Goal: Task Accomplishment & Management: Manage account settings

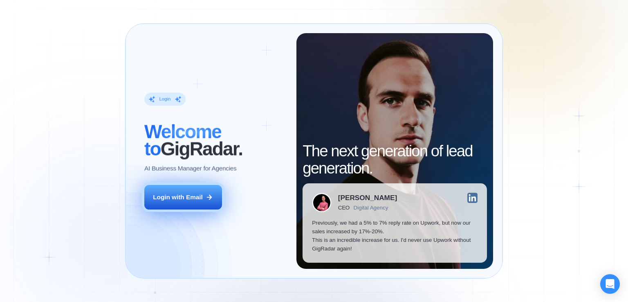
click at [216, 196] on button "Login with Email" at bounding box center [183, 197] width 78 height 25
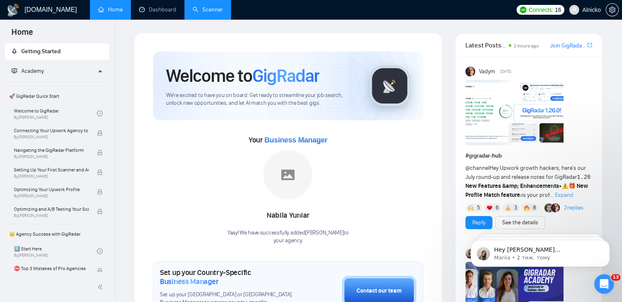
click at [203, 6] on link "Scanner" at bounding box center [208, 9] width 30 height 7
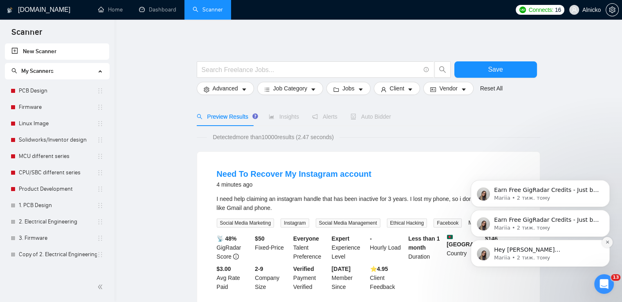
click at [607, 244] on icon "Dismiss notification" at bounding box center [607, 242] width 4 height 4
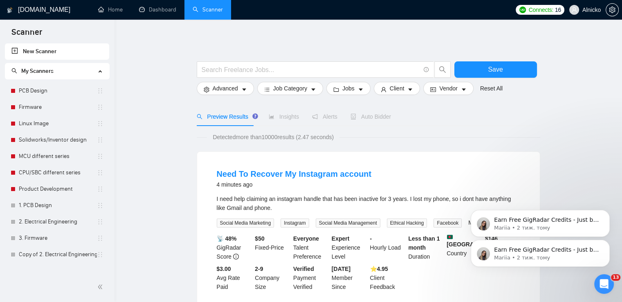
click at [607, 244] on icon "Dismiss notification" at bounding box center [608, 242] width 4 height 4
click at [607, 240] on button "Dismiss notification" at bounding box center [607, 242] width 9 height 9
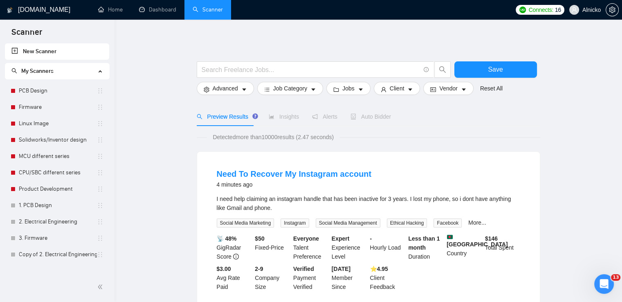
click at [605, 281] on icon "Відкрити програму для спілкування Intercom" at bounding box center [604, 283] width 13 height 13
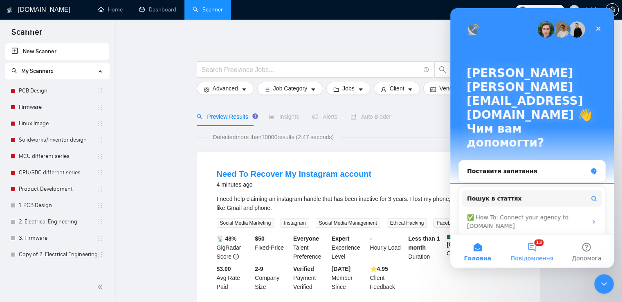
click at [543, 249] on button "13 Повідомлення" at bounding box center [532, 251] width 54 height 33
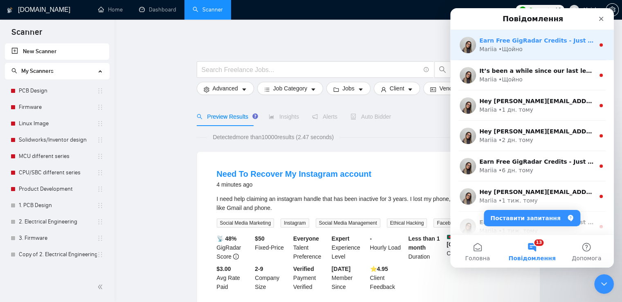
click at [541, 56] on div "Earn Free GigRadar Credits - Just by Sharing Your Story! 💬 Want more credits fo…" at bounding box center [532, 45] width 164 height 30
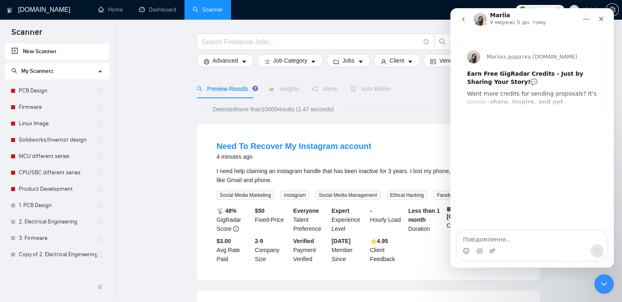
scroll to position [41, 0]
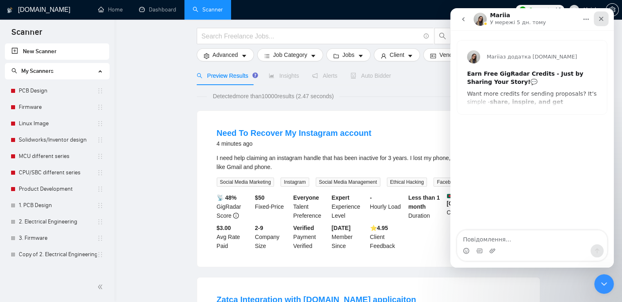
click at [603, 18] on icon "Закрити" at bounding box center [601, 19] width 7 height 7
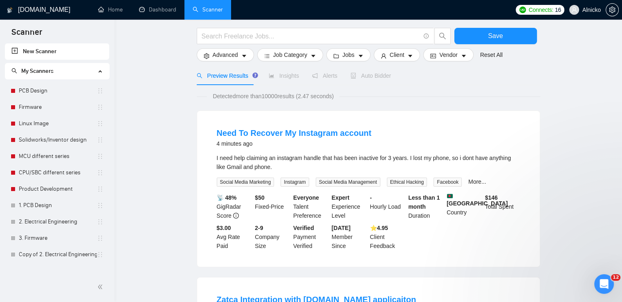
scroll to position [0, 0]
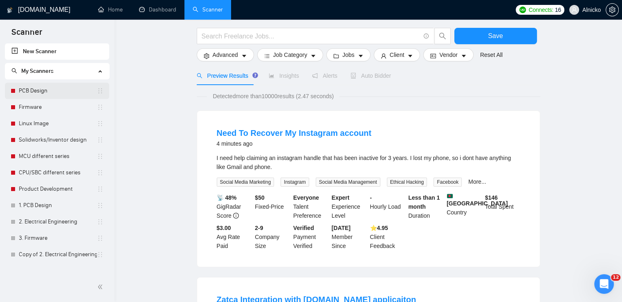
click at [38, 94] on link "PCB Design" at bounding box center [58, 91] width 78 height 16
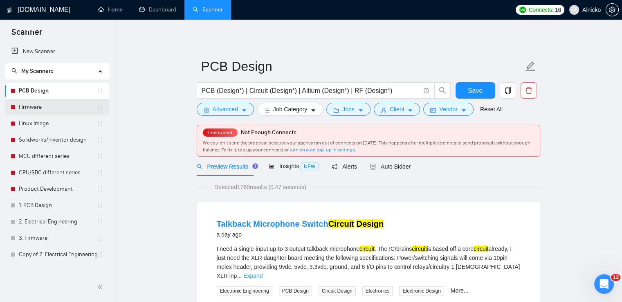
click at [25, 113] on link "Firmware" at bounding box center [58, 107] width 78 height 16
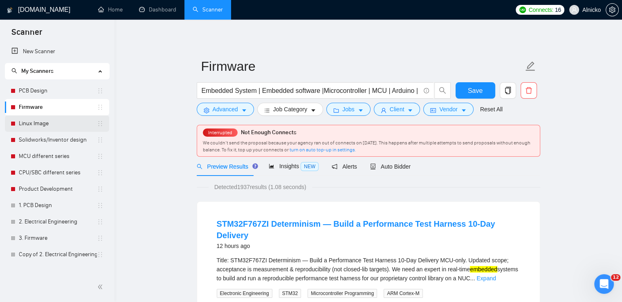
click at [37, 124] on link "Linux Image" at bounding box center [58, 123] width 78 height 16
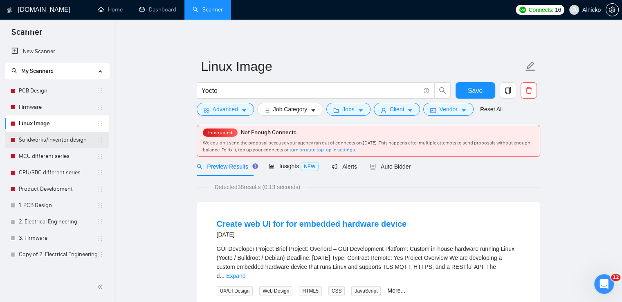
click at [54, 140] on link "Solidworks/Inventor design" at bounding box center [58, 140] width 78 height 16
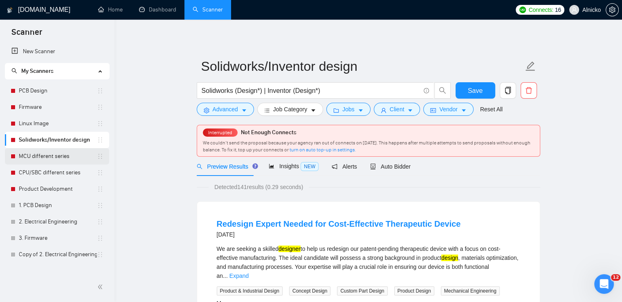
click at [51, 159] on link "MCU different series" at bounding box center [58, 156] width 78 height 16
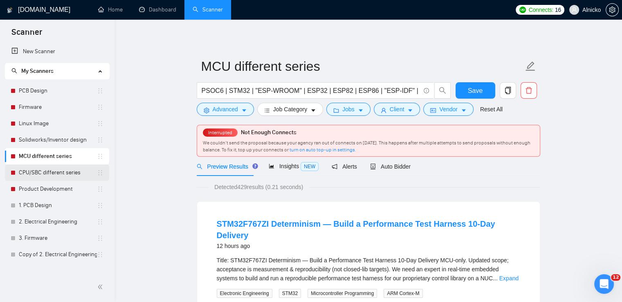
click at [47, 176] on link "CPU/SBC different series" at bounding box center [58, 172] width 78 height 16
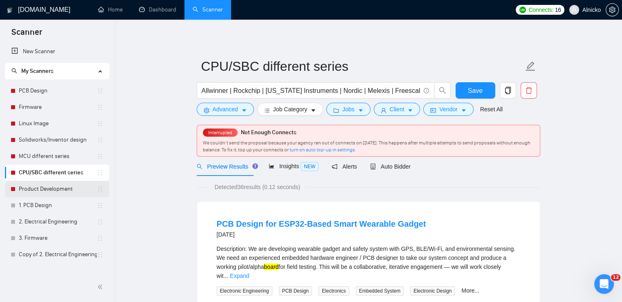
click at [45, 185] on link "Product Development" at bounding box center [58, 189] width 78 height 16
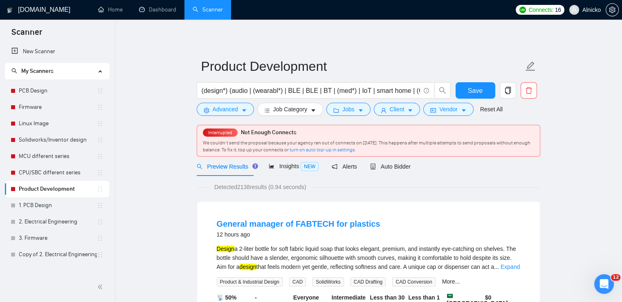
click at [226, 186] on span "Detected 2138 results (0.94 seconds)" at bounding box center [260, 186] width 103 height 9
click at [228, 191] on div at bounding box center [228, 191] width 0 height 0
click at [221, 249] on button at bounding box center [217, 250] width 7 height 2
click at [394, 168] on span "Auto Bidder" at bounding box center [390, 166] width 40 height 7
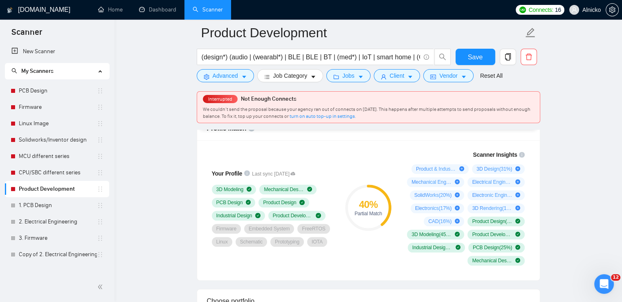
scroll to position [532, 0]
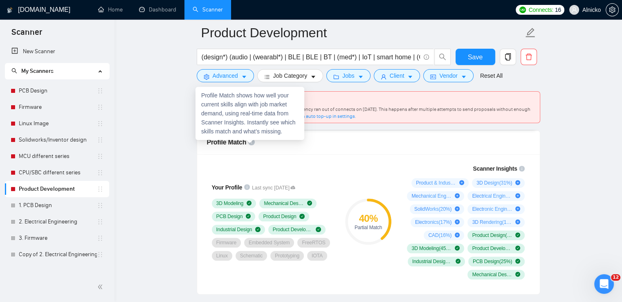
click at [250, 141] on icon "info-circle" at bounding box center [251, 142] width 7 height 7
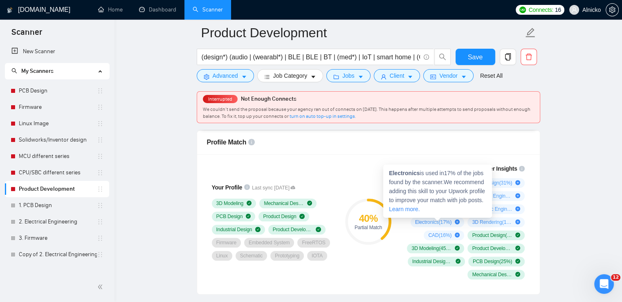
click at [457, 220] on icon "plus-circle" at bounding box center [457, 221] width 5 height 5
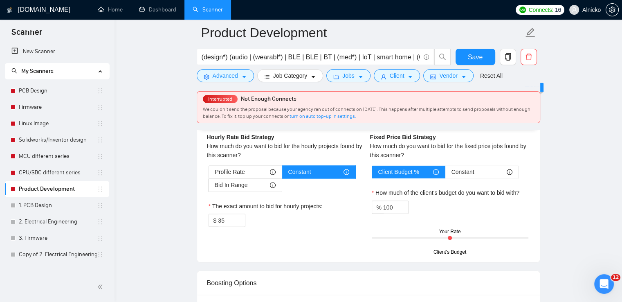
scroll to position [1309, 0]
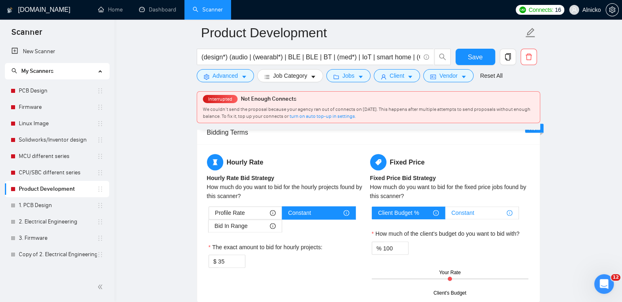
click at [466, 213] on span "Constant" at bounding box center [463, 213] width 23 height 12
click at [445, 215] on input "Constant" at bounding box center [445, 215] width 0 height 0
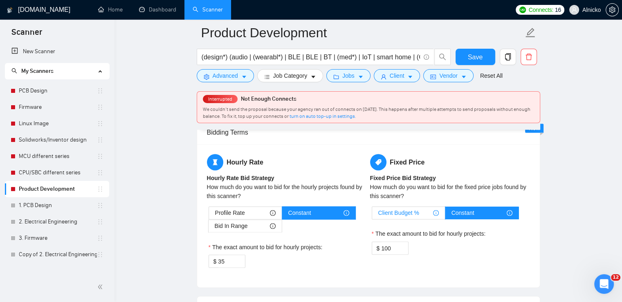
click at [420, 215] on div "Client Budget %" at bounding box center [408, 213] width 61 height 12
click at [372, 215] on input "Client Budget %" at bounding box center [372, 215] width 0 height 0
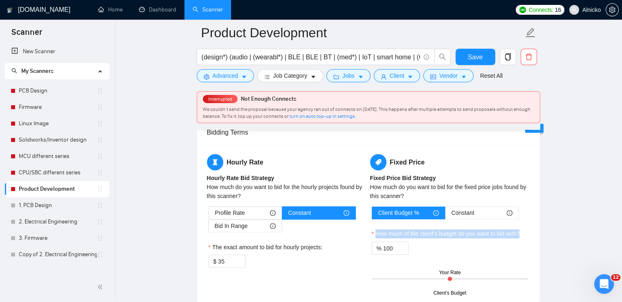
drag, startPoint x: 525, startPoint y: 231, endPoint x: 377, endPoint y: 234, distance: 148.5
click at [377, 234] on div "How much of the client's budget do you want to bid with?" at bounding box center [450, 235] width 157 height 12
click at [377, 236] on div at bounding box center [377, 236] width 0 height 0
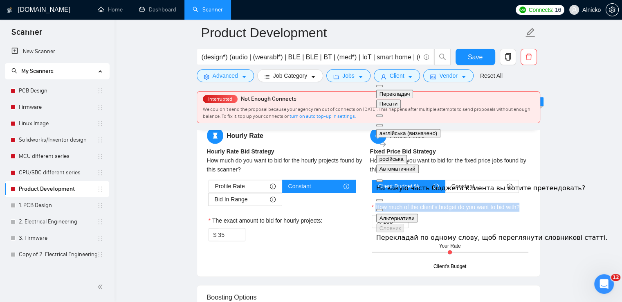
scroll to position [1350, 0]
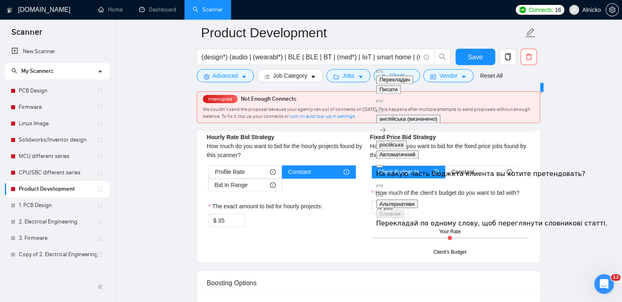
click at [529, 208] on div "Client Budget % Constant How much of the client's budget do you want to bid wit…" at bounding box center [450, 208] width 160 height 87
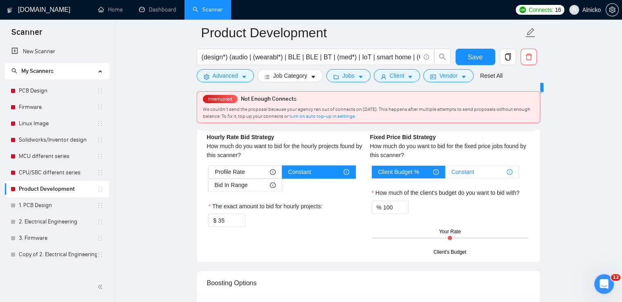
click at [476, 172] on div "Constant" at bounding box center [482, 172] width 61 height 12
click at [445, 174] on input "Constant" at bounding box center [445, 174] width 0 height 0
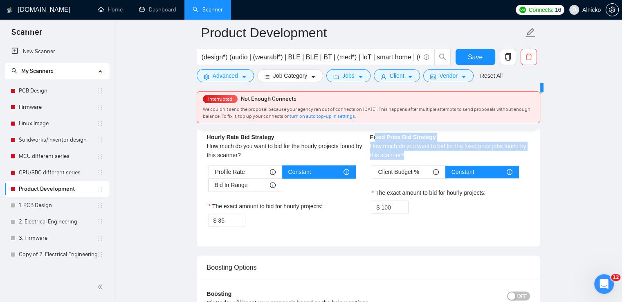
drag, startPoint x: 408, startPoint y: 156, endPoint x: 388, endPoint y: 146, distance: 22.3
click at [375, 142] on div "How much do you want to bid for the fixed price jobs found by this scanner?" at bounding box center [450, 151] width 160 height 18
click at [435, 156] on div "How much do you want to bid for the fixed price jobs found by this scanner?" at bounding box center [450, 151] width 160 height 18
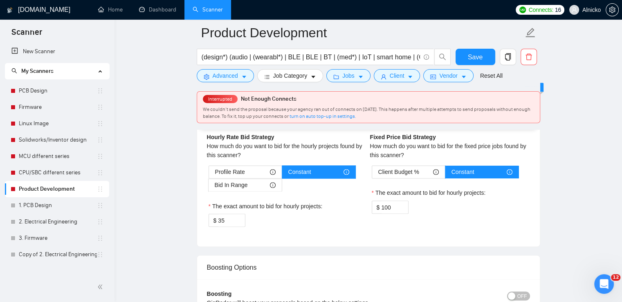
click at [373, 136] on b "Fixed Price Bid Strategy" at bounding box center [403, 137] width 66 height 7
drag, startPoint x: 370, startPoint y: 137, endPoint x: 440, endPoint y: 134, distance: 70.8
click at [440, 134] on div "Fixed Price Fixed Price Bid Strategy How much do you want to bid for the fixed …" at bounding box center [449, 168] width 163 height 110
click at [434, 139] on div at bounding box center [434, 139] width 0 height 0
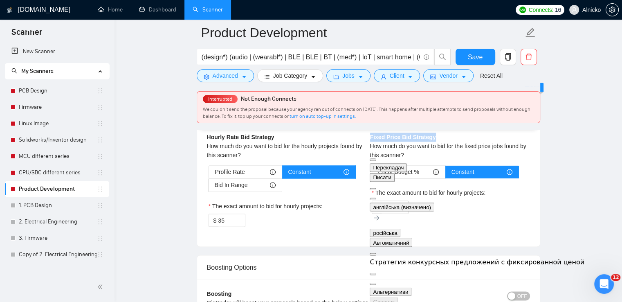
click at [376, 198] on button at bounding box center [373, 199] width 7 height 2
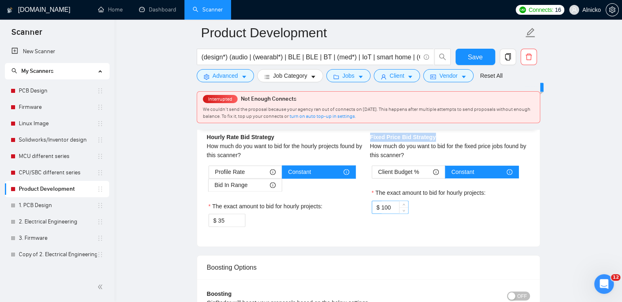
click at [391, 206] on input "100" at bounding box center [394, 207] width 27 height 12
type input "1500"
click at [458, 221] on div "Fixed Price Fixed Price Bid Strategy How much do you want to bid for the fixed …" at bounding box center [449, 168] width 163 height 110
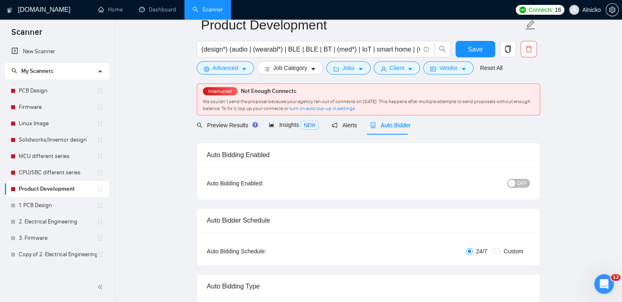
scroll to position [0, 0]
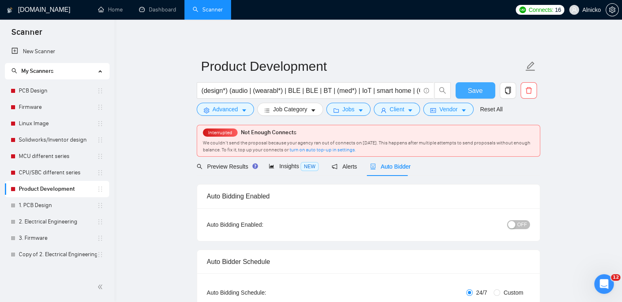
click at [474, 87] on span "Save" at bounding box center [475, 90] width 15 height 10
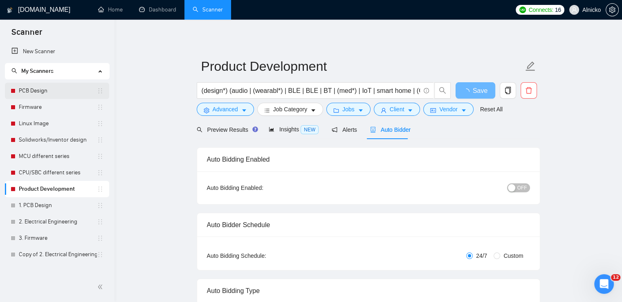
click at [41, 90] on link "PCB Design" at bounding box center [58, 91] width 78 height 16
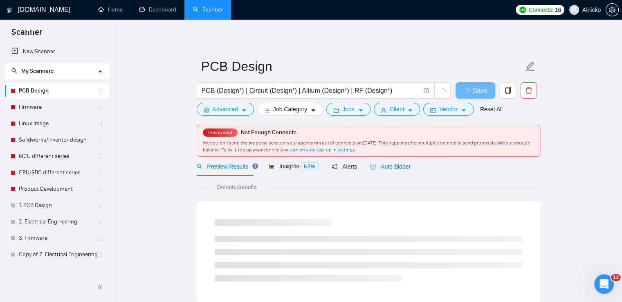
click at [387, 168] on span "Auto Bidder" at bounding box center [390, 166] width 40 height 7
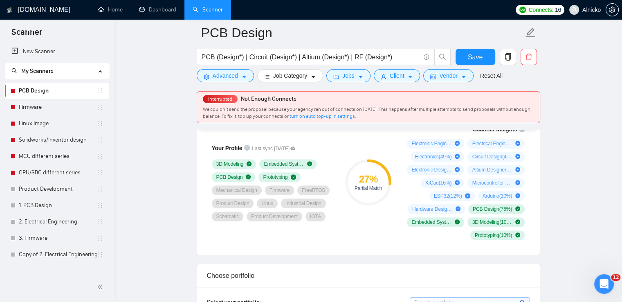
scroll to position [532, 0]
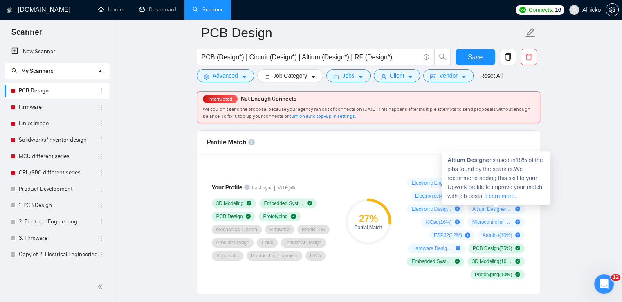
click at [519, 208] on icon "plus-circle" at bounding box center [517, 208] width 5 height 5
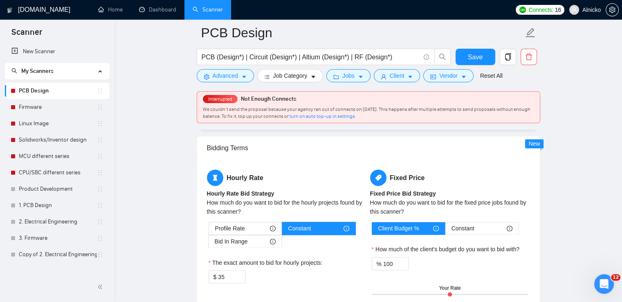
scroll to position [1350, 0]
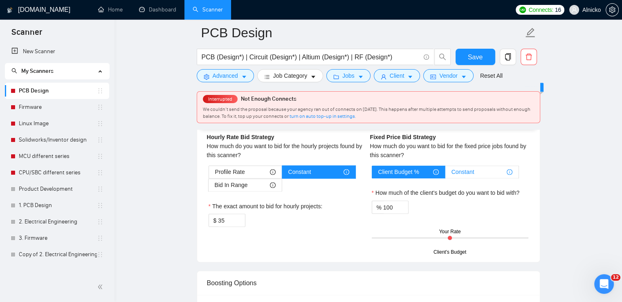
click at [480, 166] on div "Constant" at bounding box center [482, 172] width 61 height 12
click at [445, 174] on input "Constant" at bounding box center [445, 174] width 0 height 0
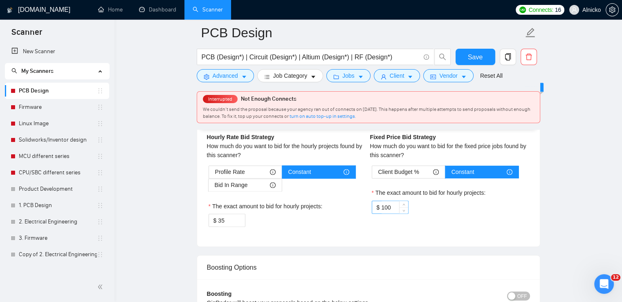
click at [393, 204] on input "100" at bounding box center [394, 207] width 27 height 12
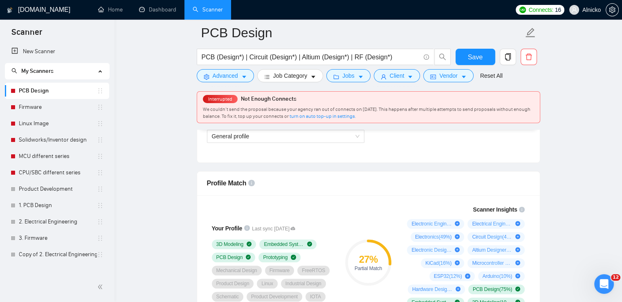
scroll to position [532, 0]
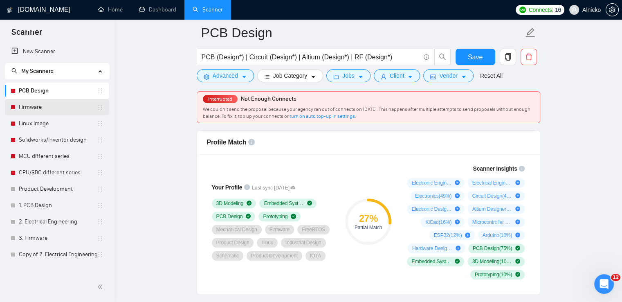
type input "1500"
click at [39, 110] on link "Firmware" at bounding box center [58, 107] width 78 height 16
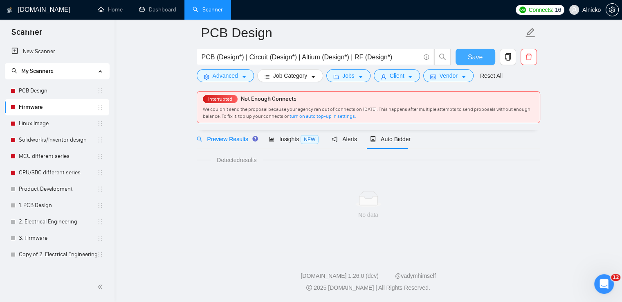
click at [492, 49] on button "Save" at bounding box center [476, 57] width 40 height 16
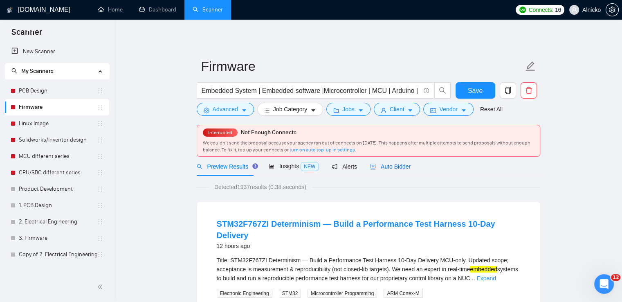
click at [398, 166] on span "Auto Bidder" at bounding box center [390, 166] width 40 height 7
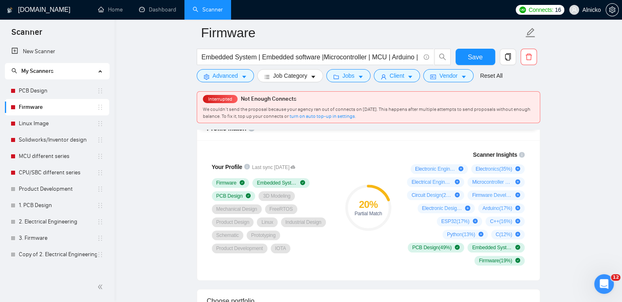
scroll to position [532, 0]
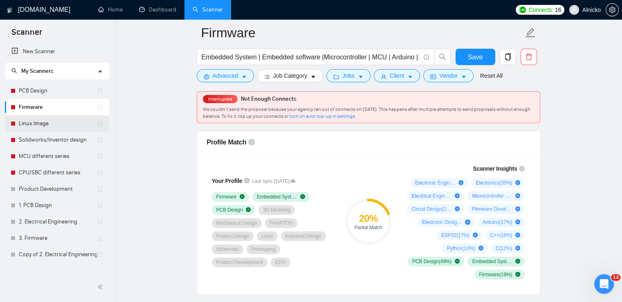
click at [36, 124] on link "Linux Image" at bounding box center [58, 123] width 78 height 16
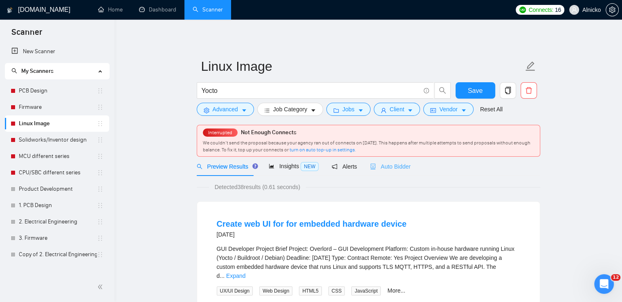
click at [392, 172] on div "Auto Bidder" at bounding box center [390, 166] width 40 height 19
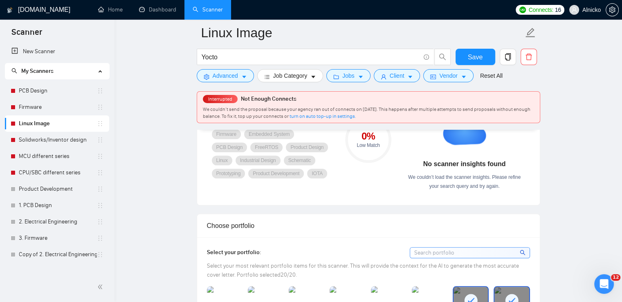
scroll to position [613, 0]
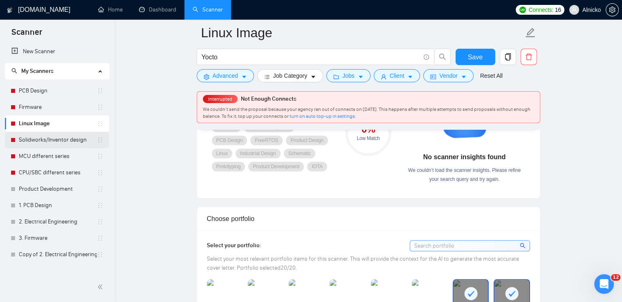
click at [25, 142] on link "Solidworks/Inventor design" at bounding box center [58, 140] width 78 height 16
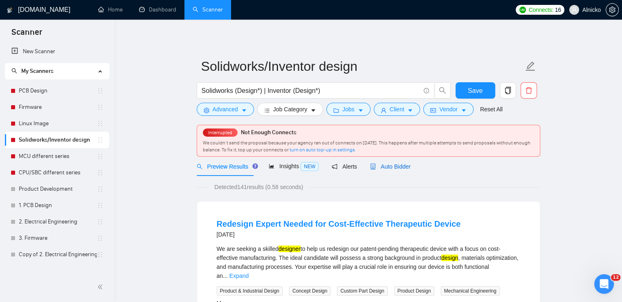
click at [395, 167] on span "Auto Bidder" at bounding box center [390, 166] width 40 height 7
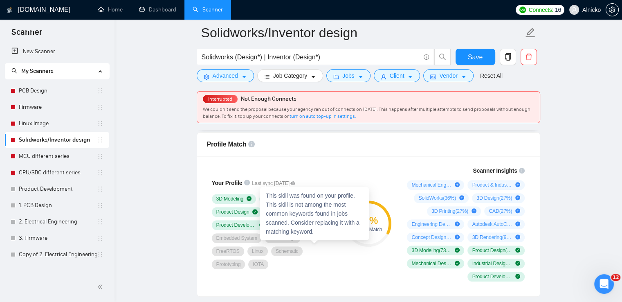
scroll to position [532, 0]
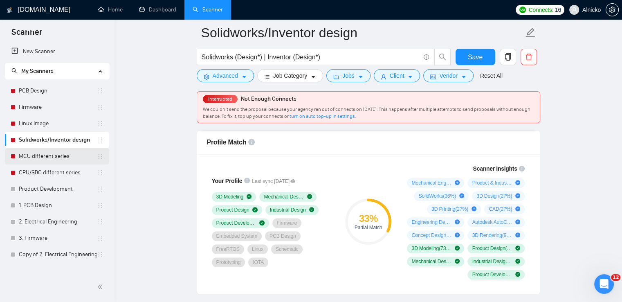
click at [53, 161] on link "MCU different series" at bounding box center [58, 156] width 78 height 16
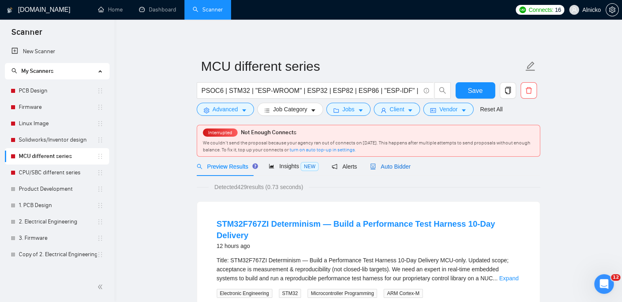
click at [380, 166] on span "Auto Bidder" at bounding box center [390, 166] width 40 height 7
